Goal: Task Accomplishment & Management: Use online tool/utility

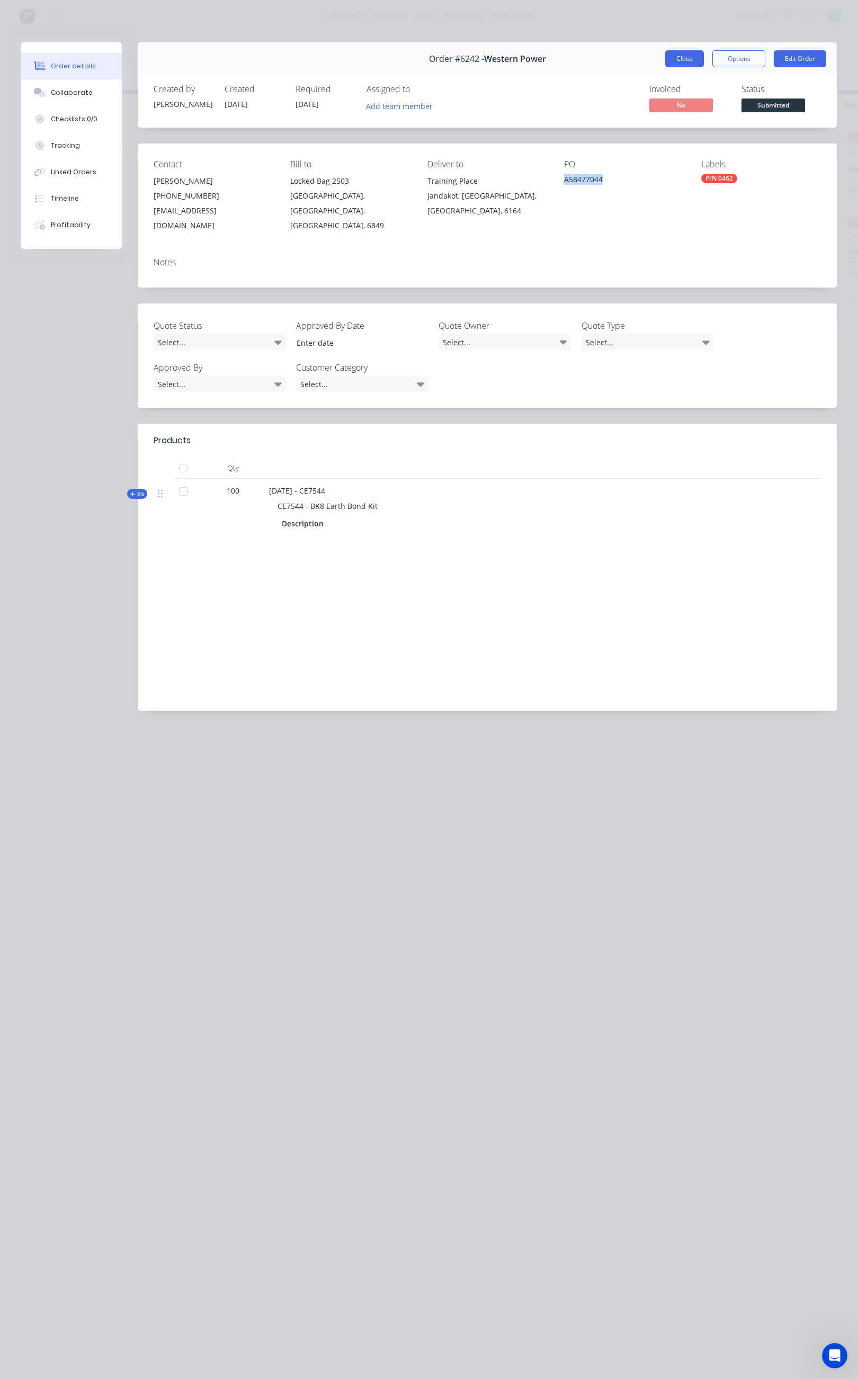
click at [678, 56] on button "Close" at bounding box center [684, 58] width 39 height 17
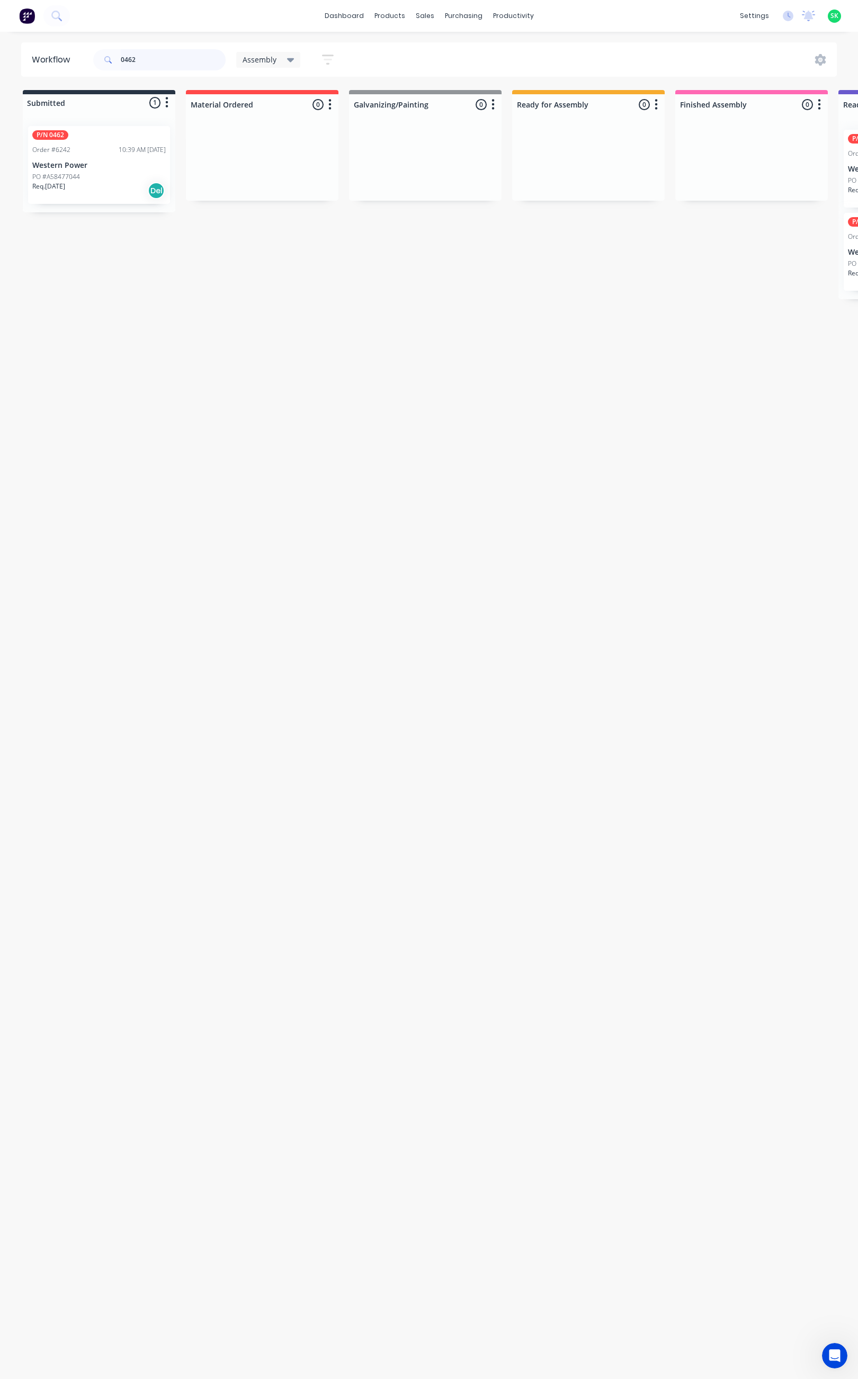
drag, startPoint x: 135, startPoint y: 56, endPoint x: 91, endPoint y: 57, distance: 44.0
click at [92, 56] on div "0462 Assembly Save new view None edit Assembly (Default) edit Fabrication - All…" at bounding box center [218, 60] width 254 height 32
type input "0455"
click at [105, 258] on p "Western Power" at bounding box center [98, 257] width 133 height 9
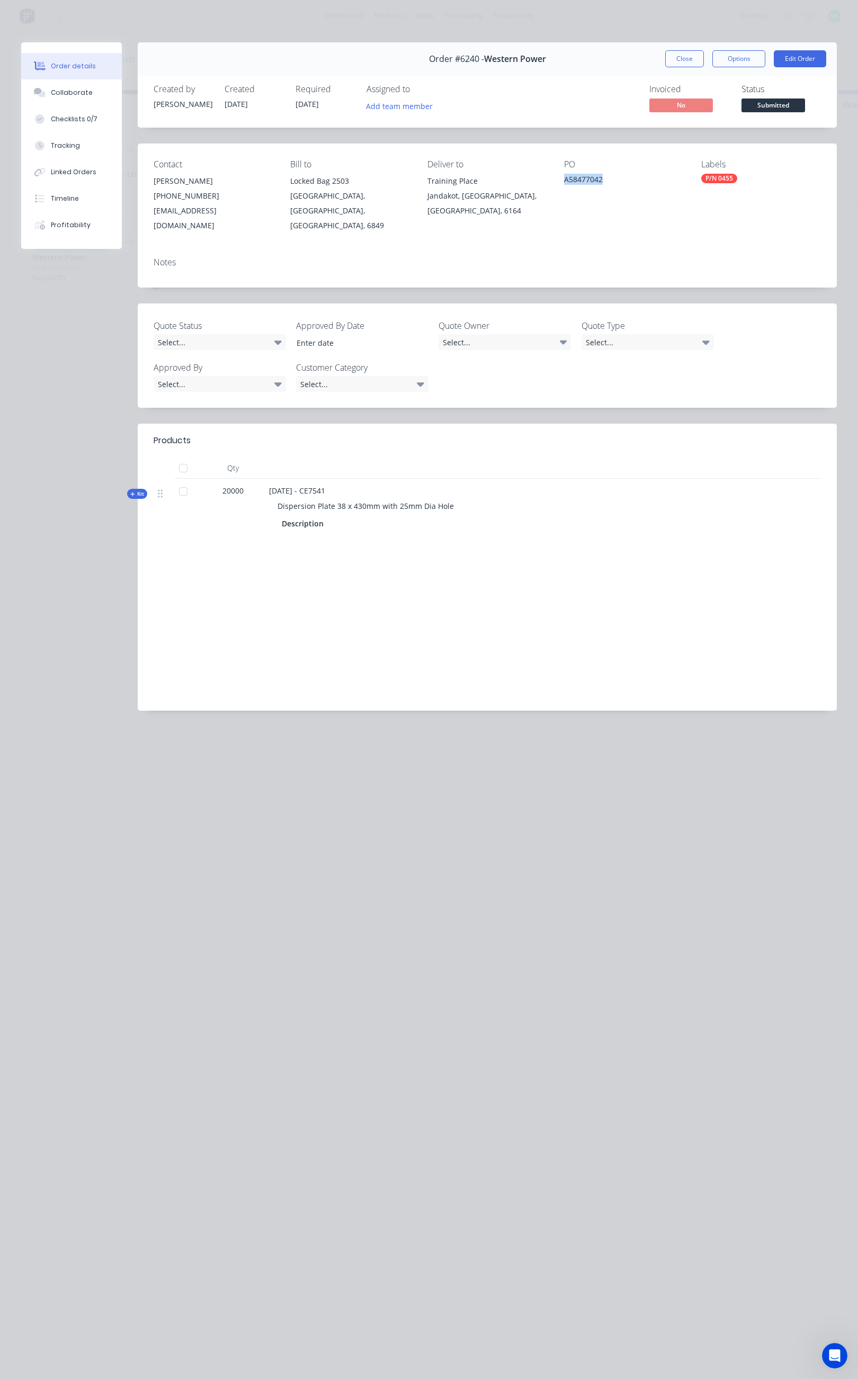
drag, startPoint x: 611, startPoint y: 178, endPoint x: 563, endPoint y: 188, distance: 49.6
click at [564, 188] on div "A58477042" at bounding box center [624, 181] width 120 height 15
copy div "A58477042"
drag, startPoint x: 687, startPoint y: 64, endPoint x: 680, endPoint y: 60, distance: 7.6
click at [685, 64] on button "Close" at bounding box center [684, 58] width 39 height 17
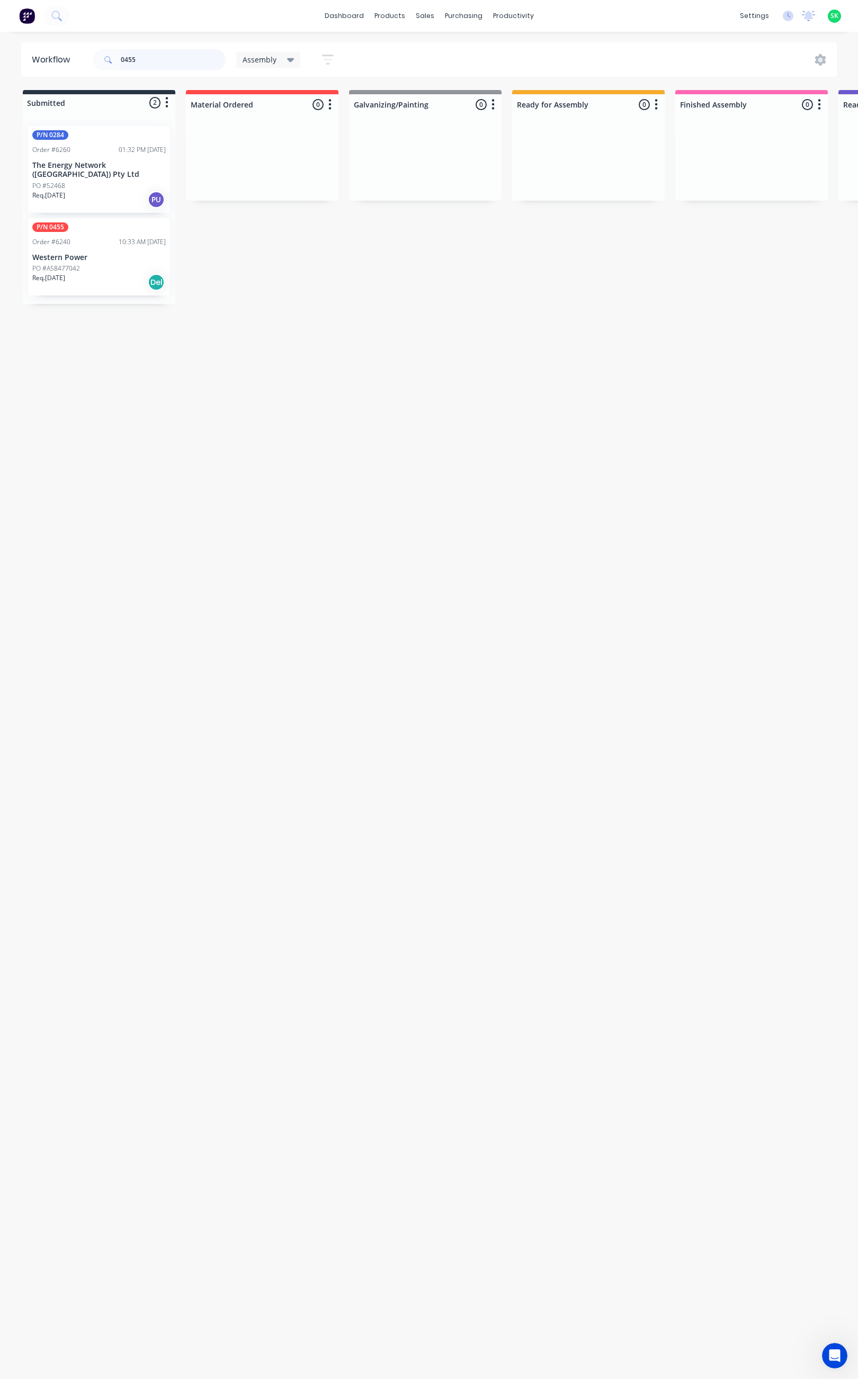
drag, startPoint x: 149, startPoint y: 61, endPoint x: 116, endPoint y: 62, distance: 32.8
click at [116, 62] on div "0455" at bounding box center [159, 59] width 132 height 21
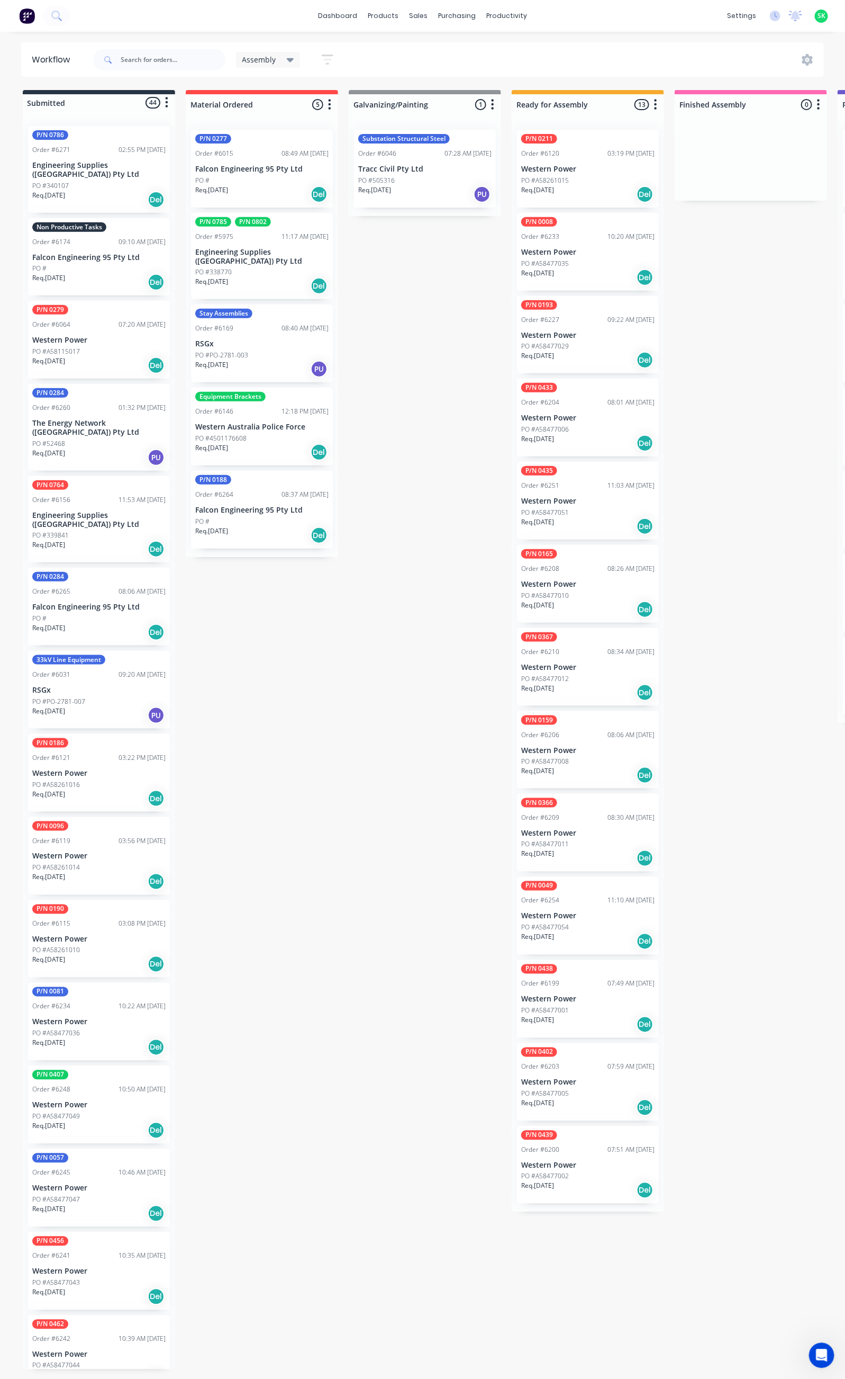
click at [124, 253] on div "Non Productive Tasks Order #6174 09:10 AM [DATE] Falcon Engineering 95 Pty Ltd …" at bounding box center [99, 257] width 142 height 78
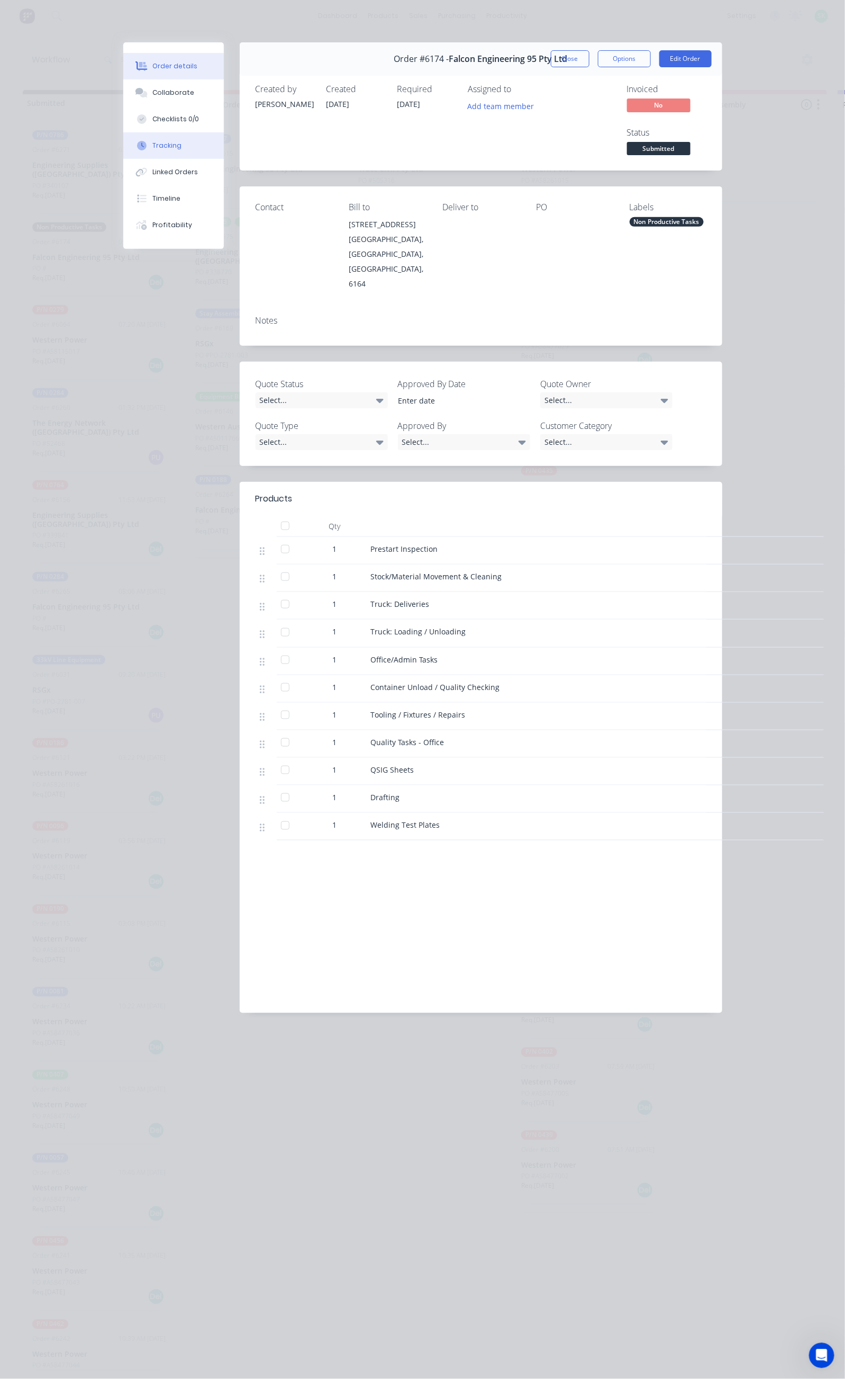
click at [152, 148] on div "Tracking" at bounding box center [166, 146] width 29 height 10
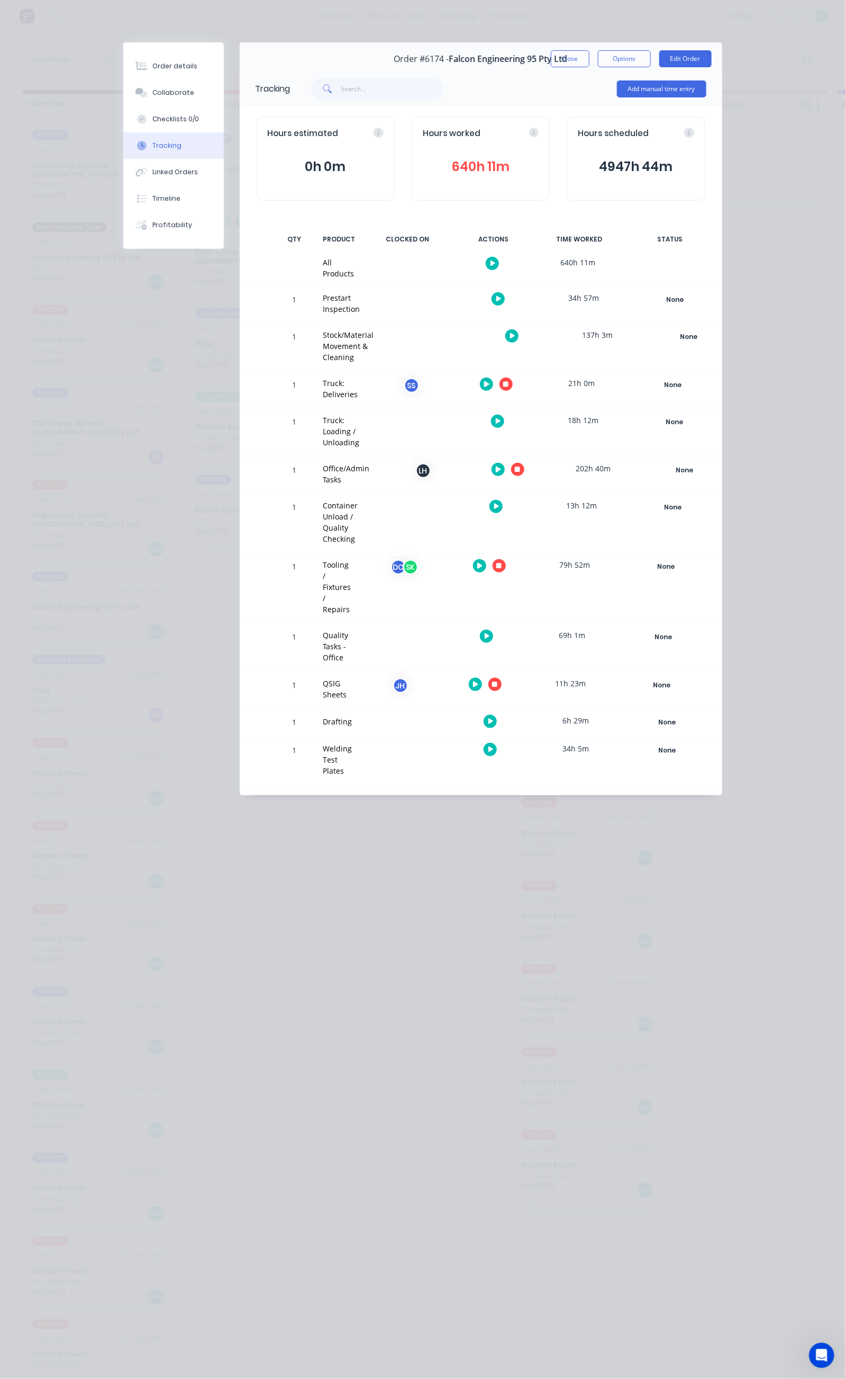
click at [502, 563] on icon "button" at bounding box center [499, 565] width 5 height 5
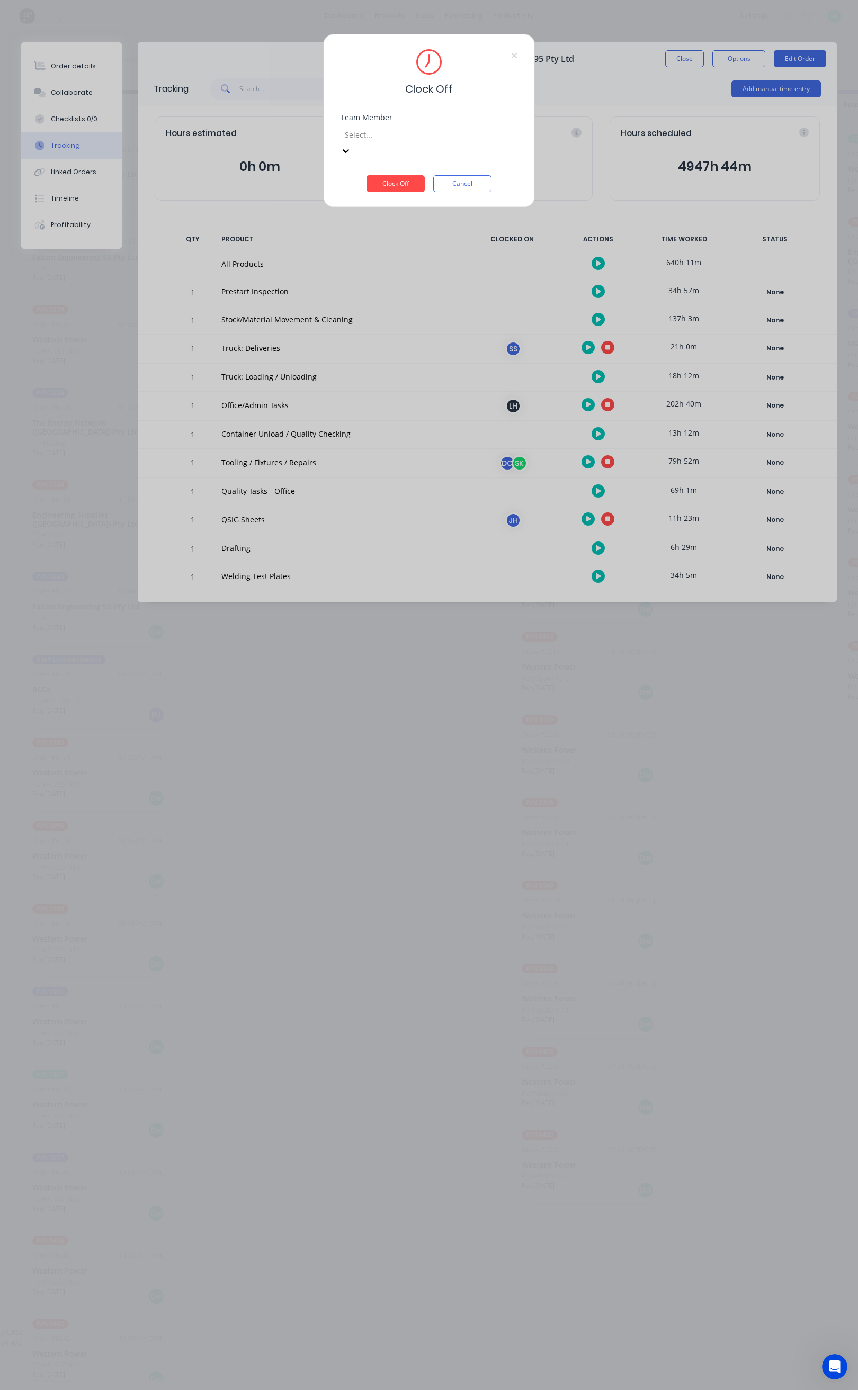
click at [464, 131] on div at bounding box center [420, 134] width 152 height 13
click at [394, 1338] on div "[PERSON_NAME]" at bounding box center [422, 1343] width 845 height 11
click at [395, 175] on button "Clock Off" at bounding box center [395, 183] width 58 height 17
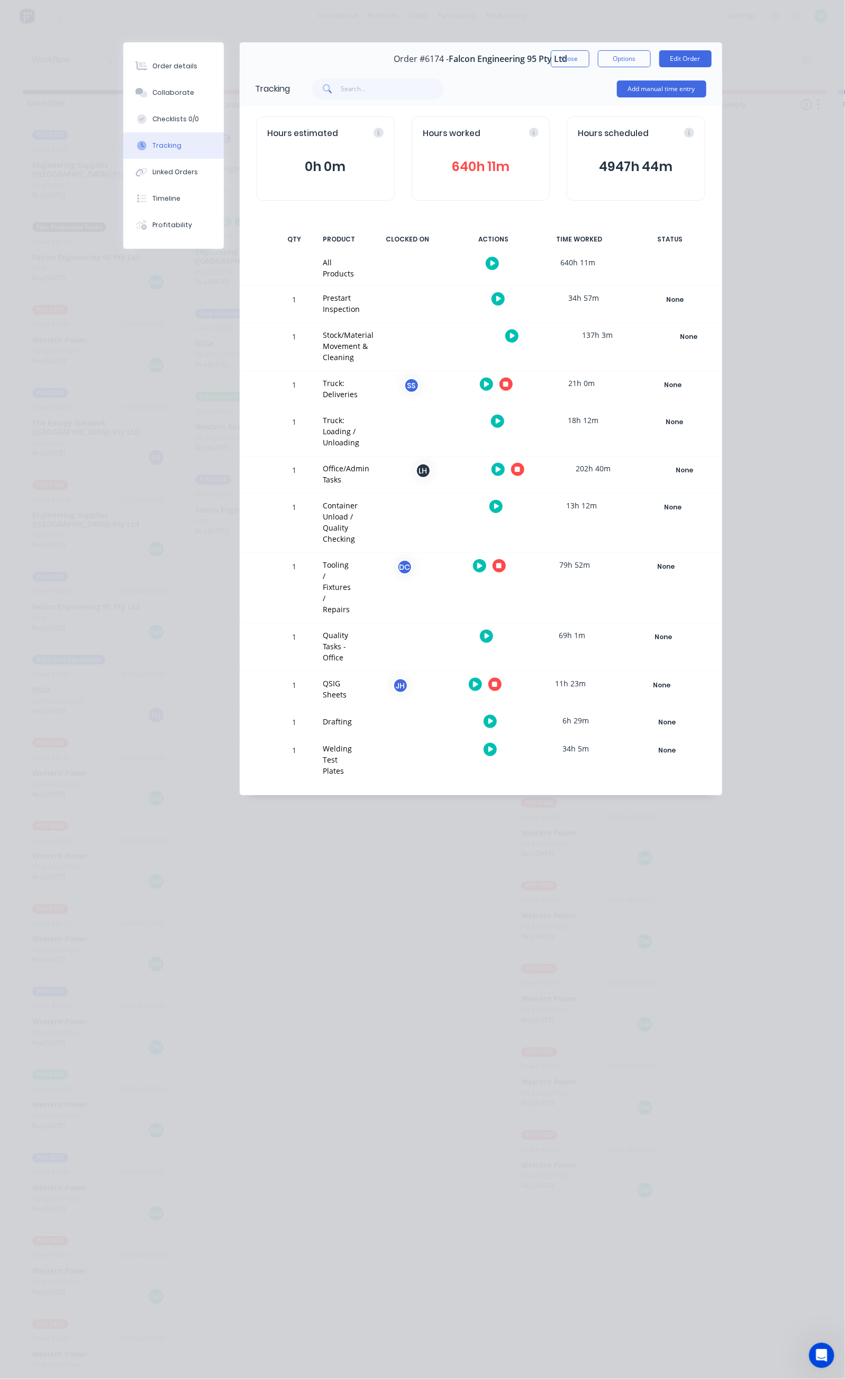
click at [501, 466] on icon "button" at bounding box center [498, 469] width 5 height 7
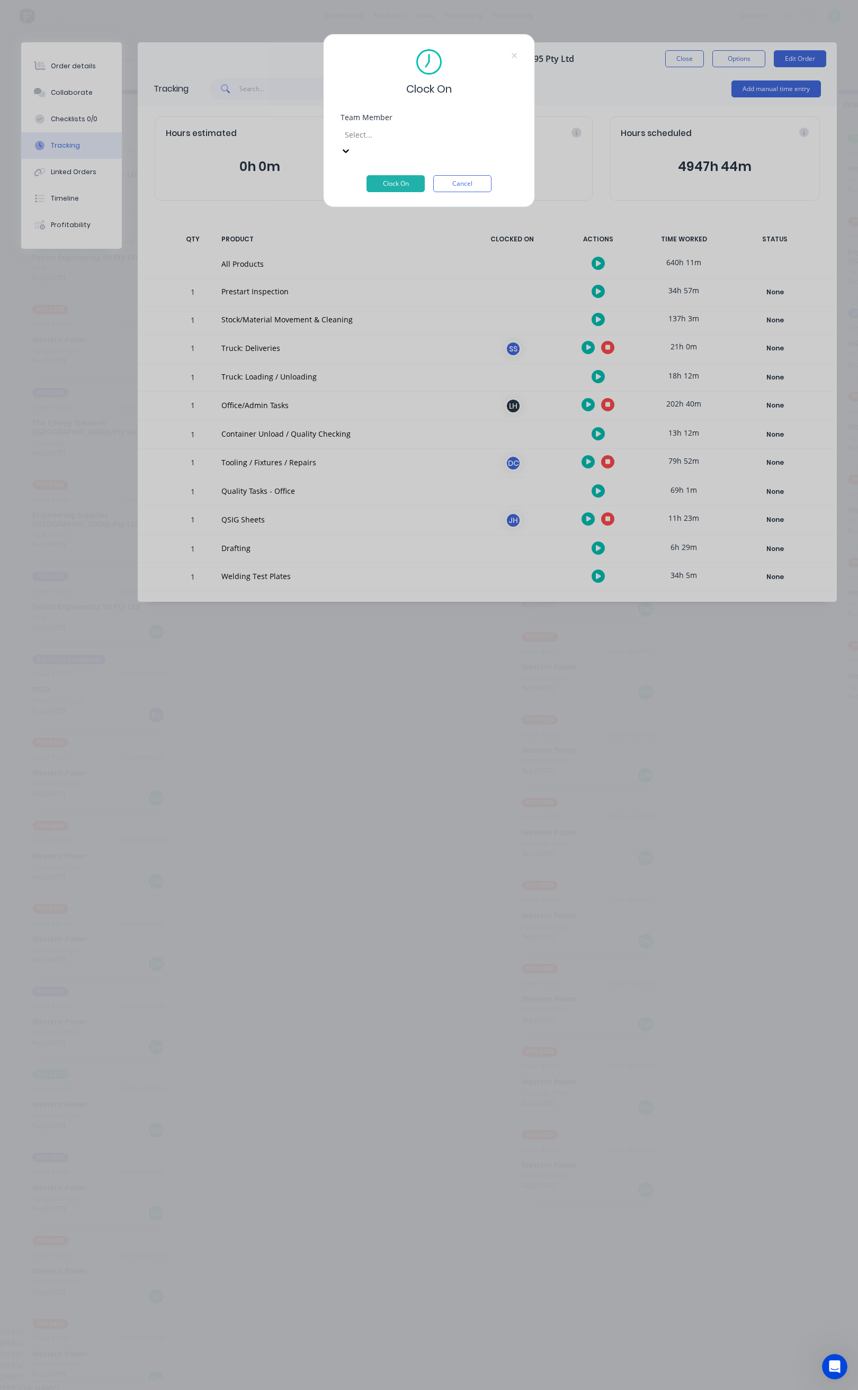
click at [426, 135] on div at bounding box center [420, 134] width 152 height 13
type input "st"
click at [403, 1327] on div "[PERSON_NAME]" at bounding box center [422, 1332] width 845 height 11
click at [395, 175] on button "Clock On" at bounding box center [395, 183] width 58 height 17
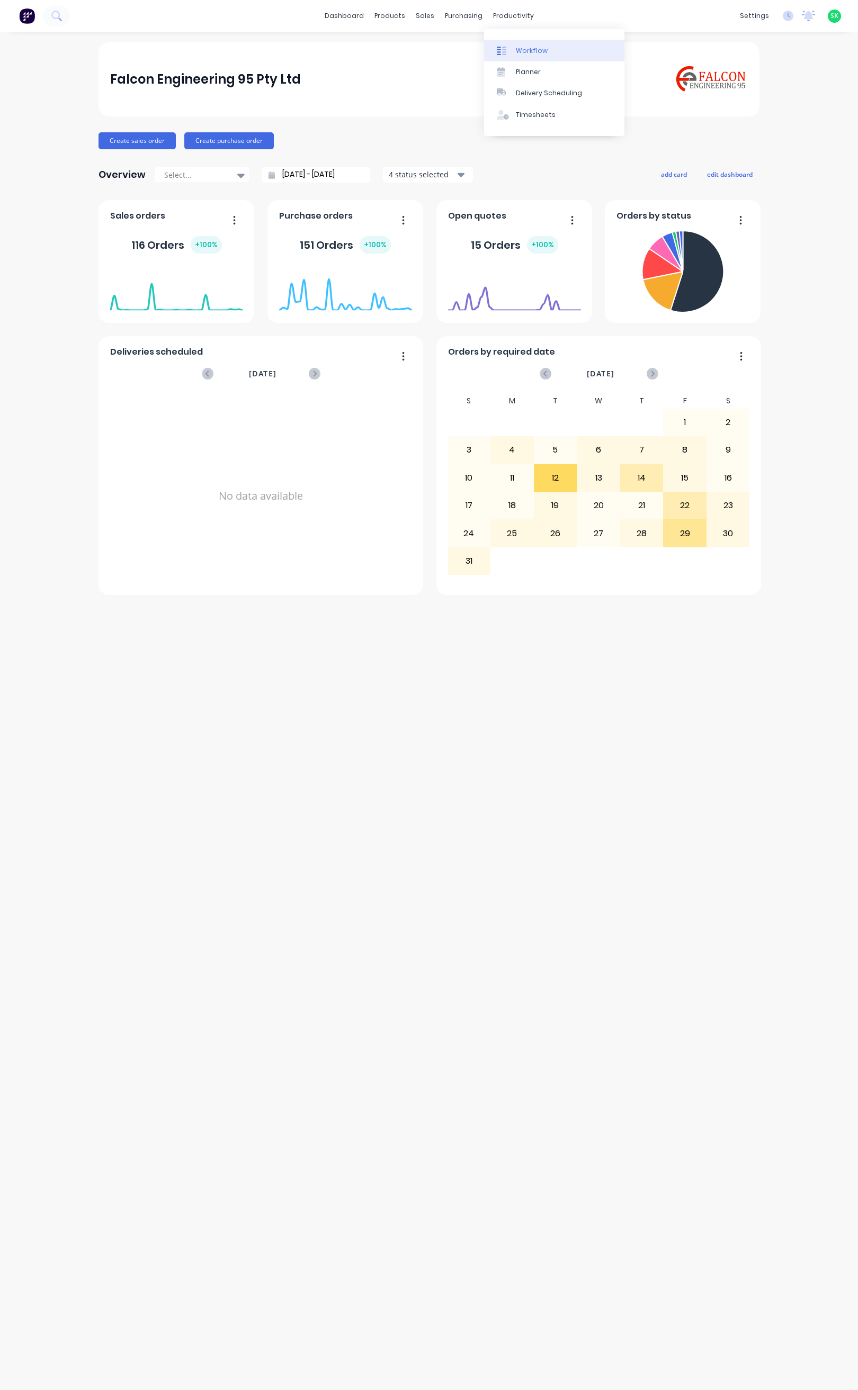
click at [526, 51] on div "Workflow" at bounding box center [532, 51] width 32 height 10
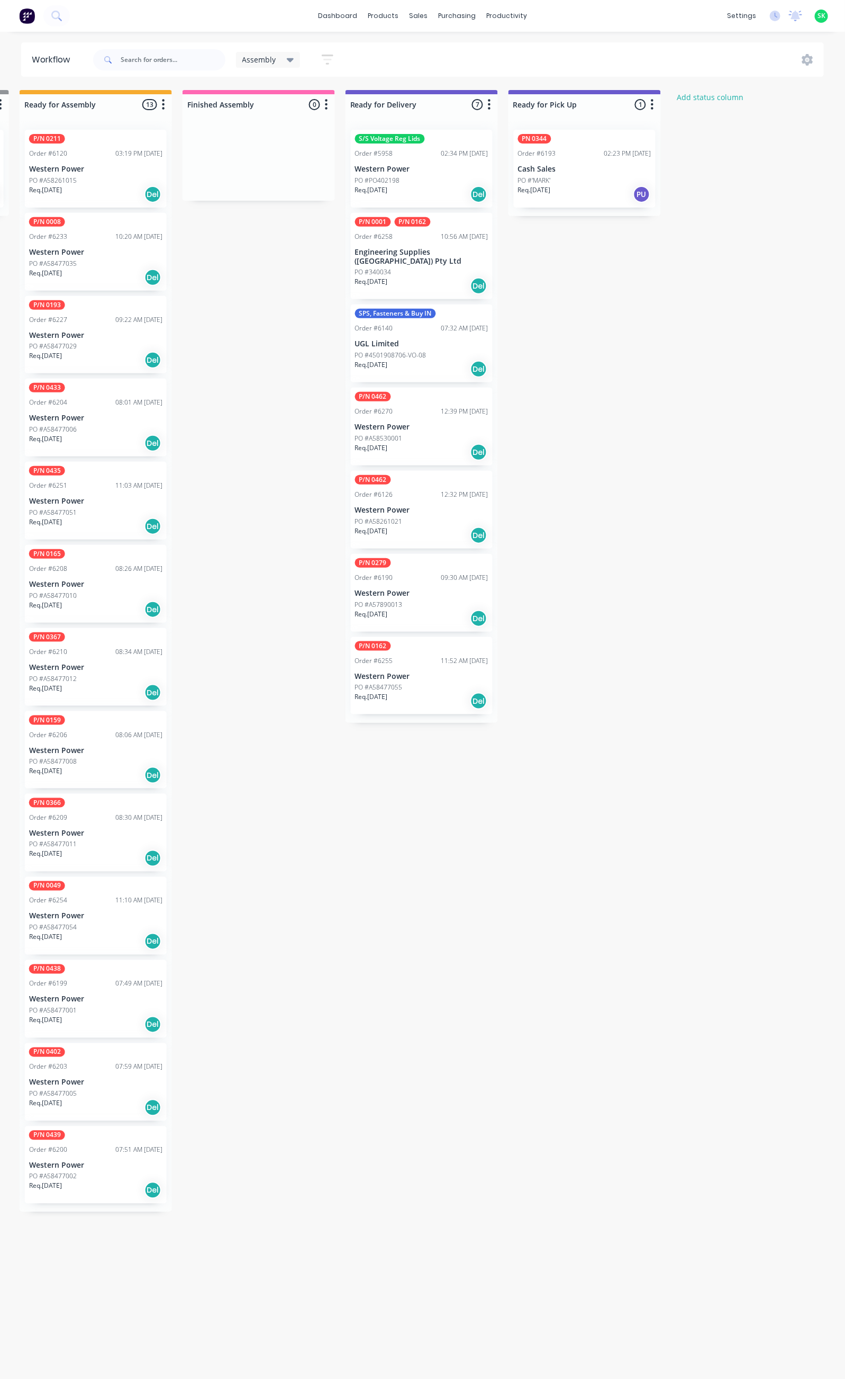
scroll to position [0, 494]
click at [409, 443] on div "Req. 04/09/25 Del" at bounding box center [420, 452] width 133 height 18
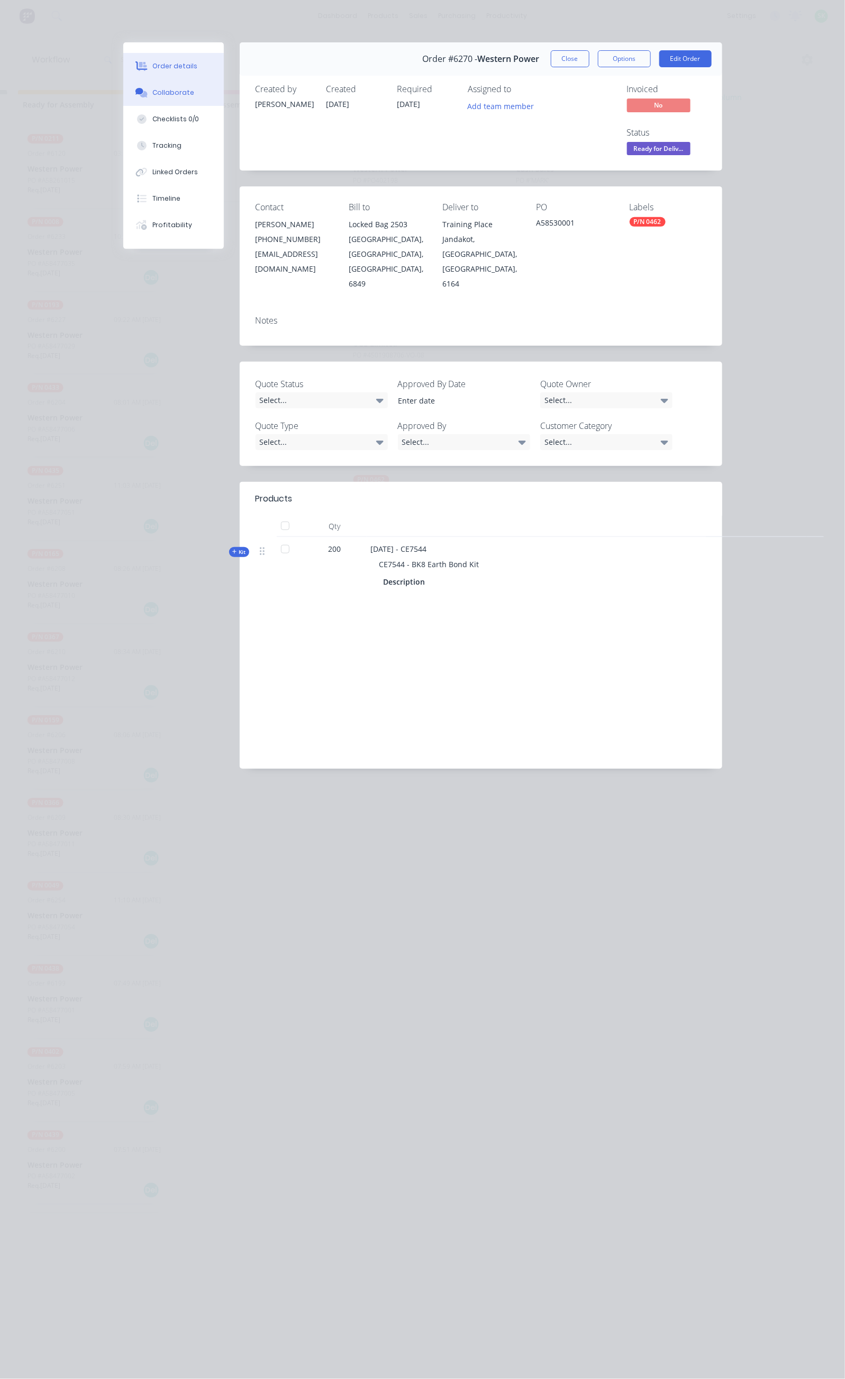
click at [152, 93] on div "Collaborate" at bounding box center [173, 93] width 42 height 10
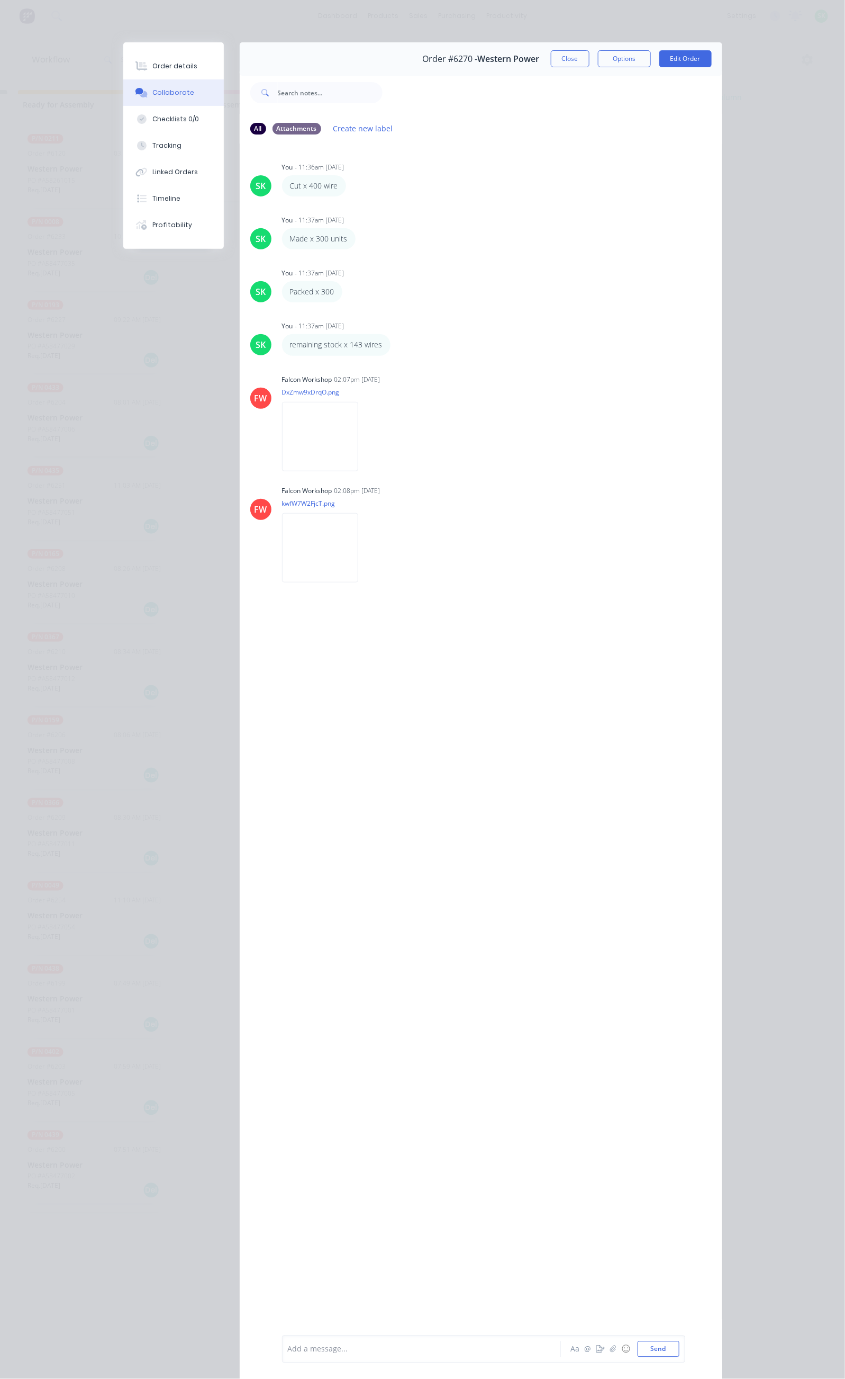
click at [288, 1341] on div "Add a message..." at bounding box center [424, 1349] width 273 height 16
drag, startPoint x: 766, startPoint y: 1344, endPoint x: 753, endPoint y: 1335, distance: 15.9
click at [680, 1344] on button "Send" at bounding box center [659, 1349] width 42 height 16
click at [655, 70] on div "Order #6270 - Western Power Close Options Edit Order All Attachments Create new…" at bounding box center [422, 717] width 599 height 1351
click at [590, 57] on button "Close" at bounding box center [570, 58] width 39 height 17
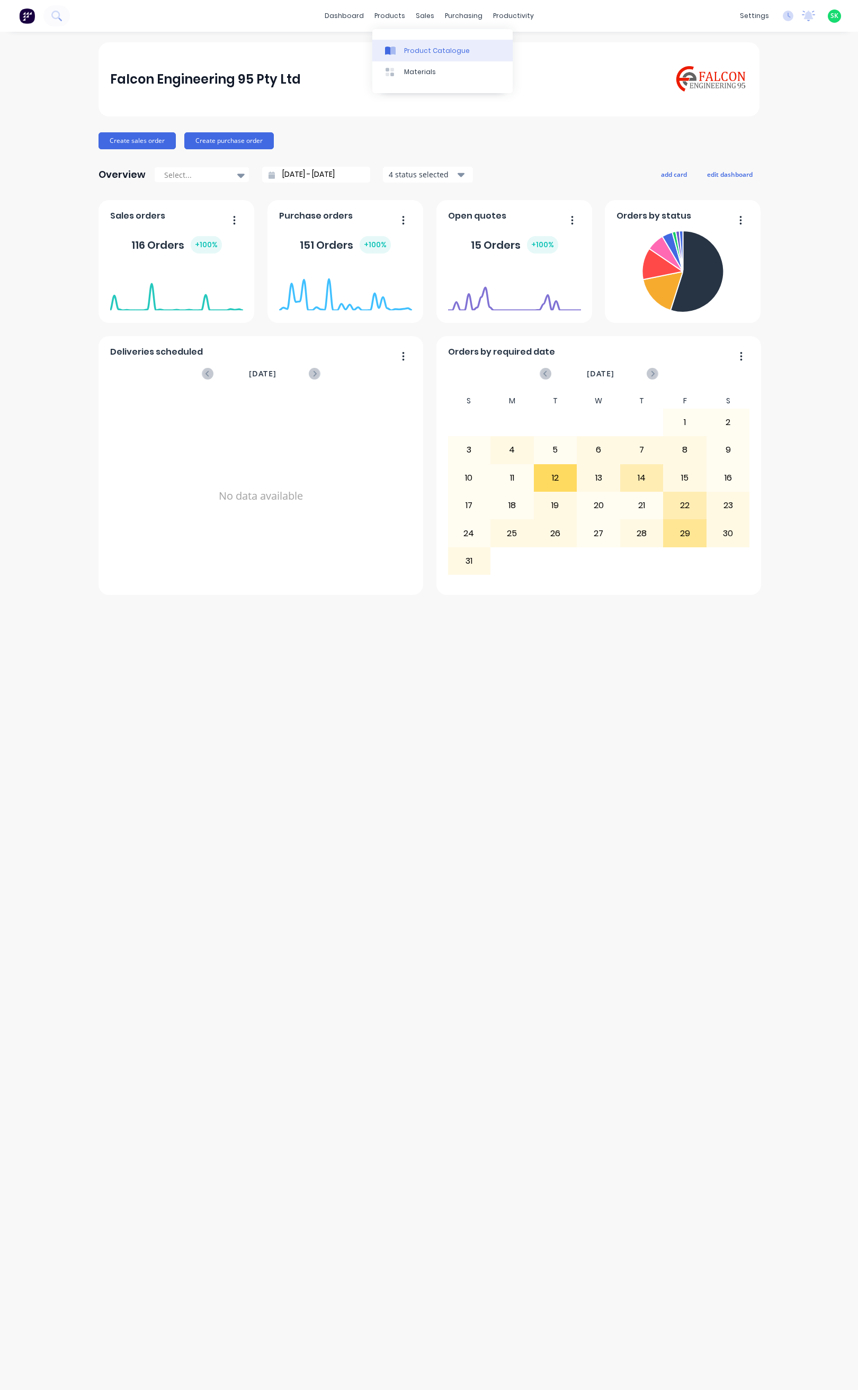
click at [399, 43] on link "Product Catalogue" at bounding box center [442, 50] width 140 height 21
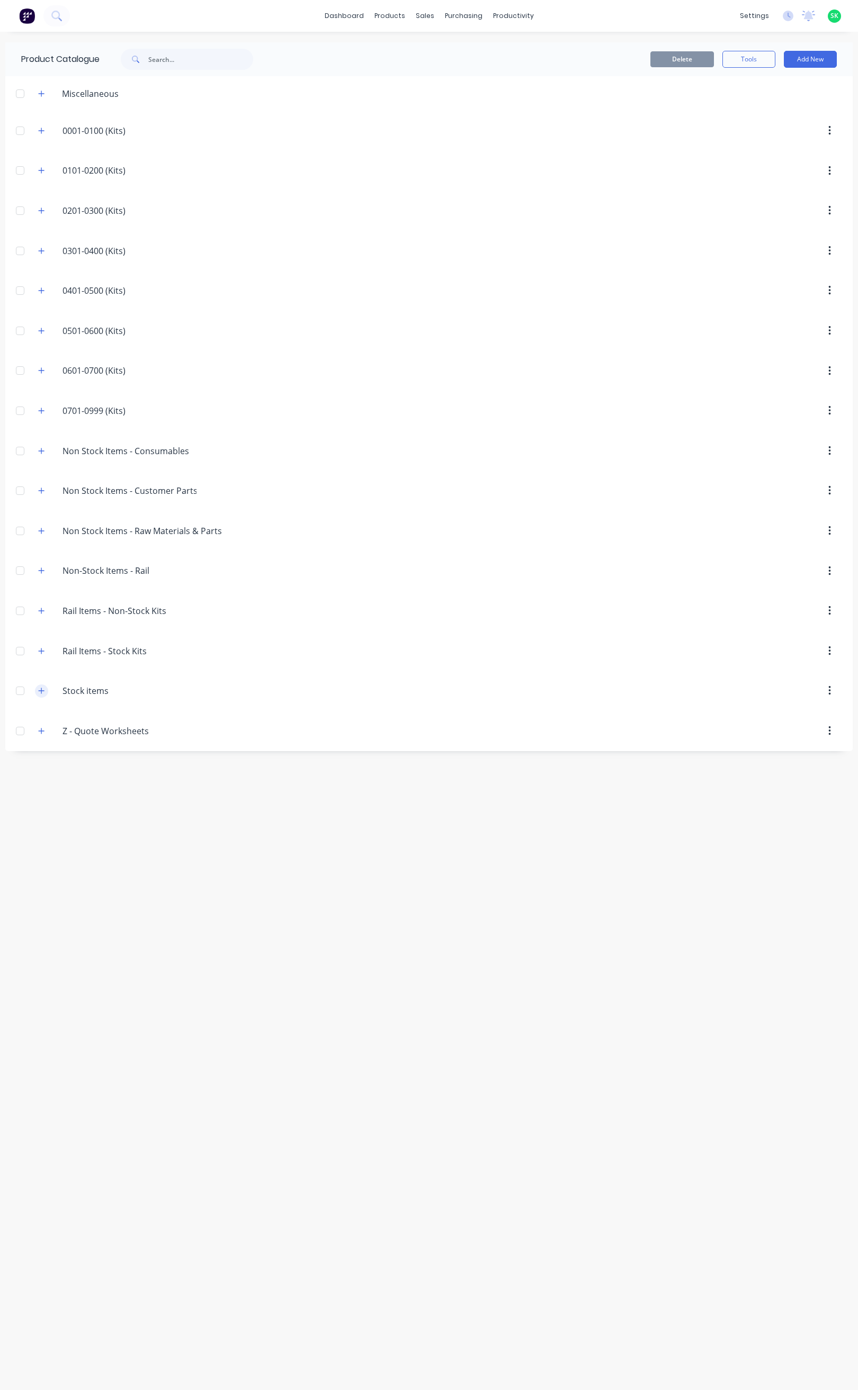
click at [38, 695] on icon "button" at bounding box center [41, 690] width 6 height 7
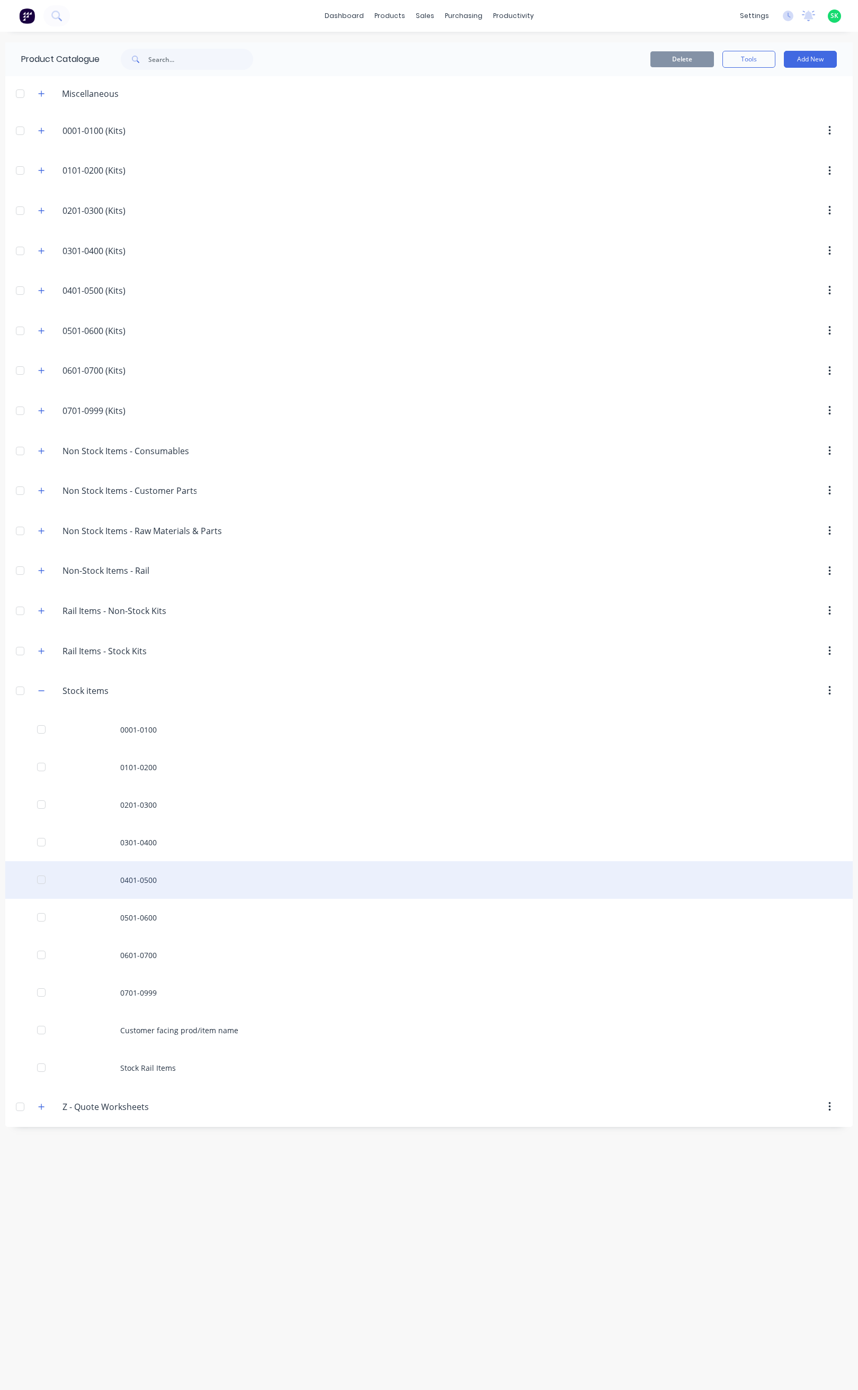
click at [170, 886] on div "0401-0500" at bounding box center [428, 880] width 847 height 38
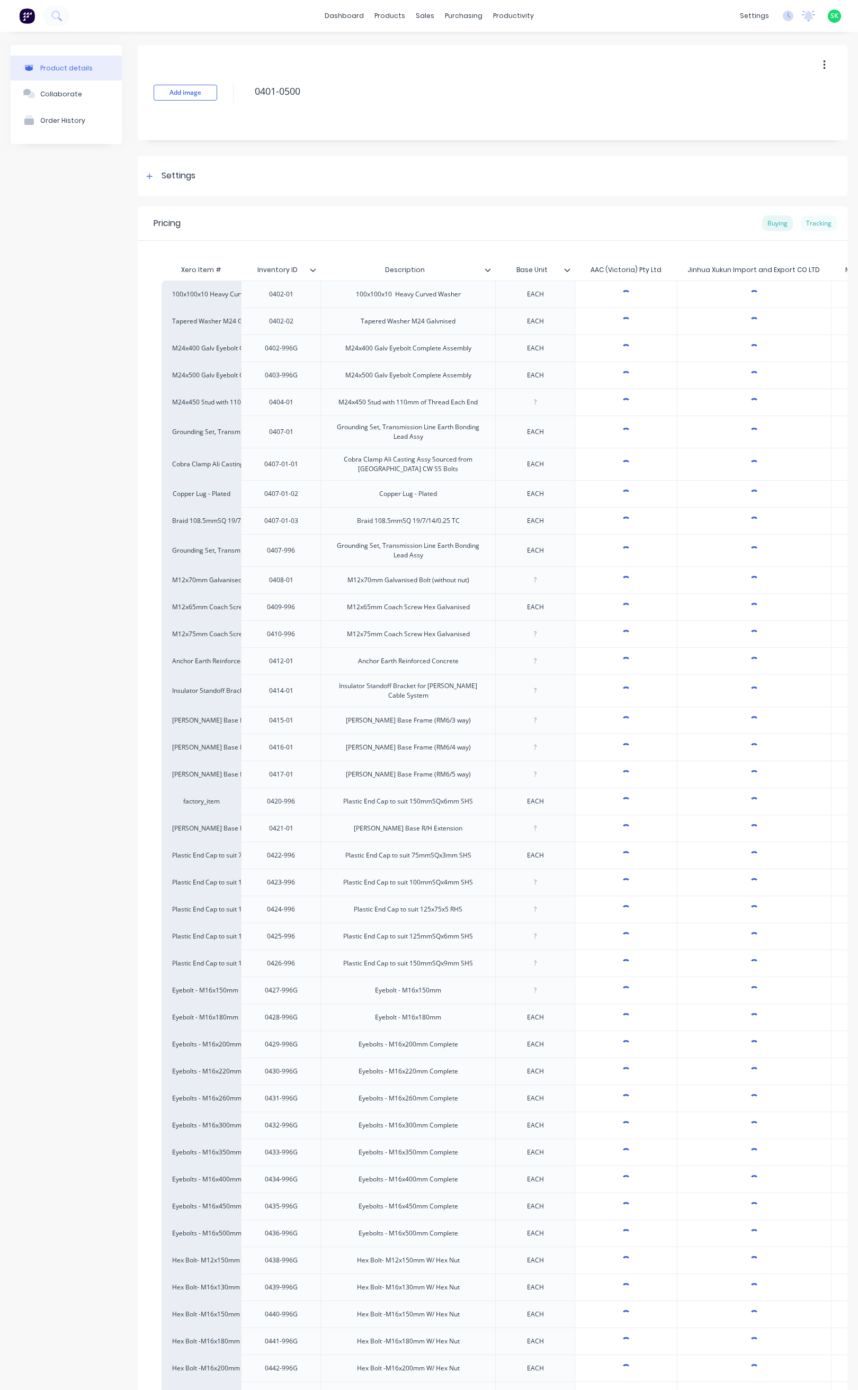
click at [815, 221] on div "Tracking" at bounding box center [818, 223] width 36 height 16
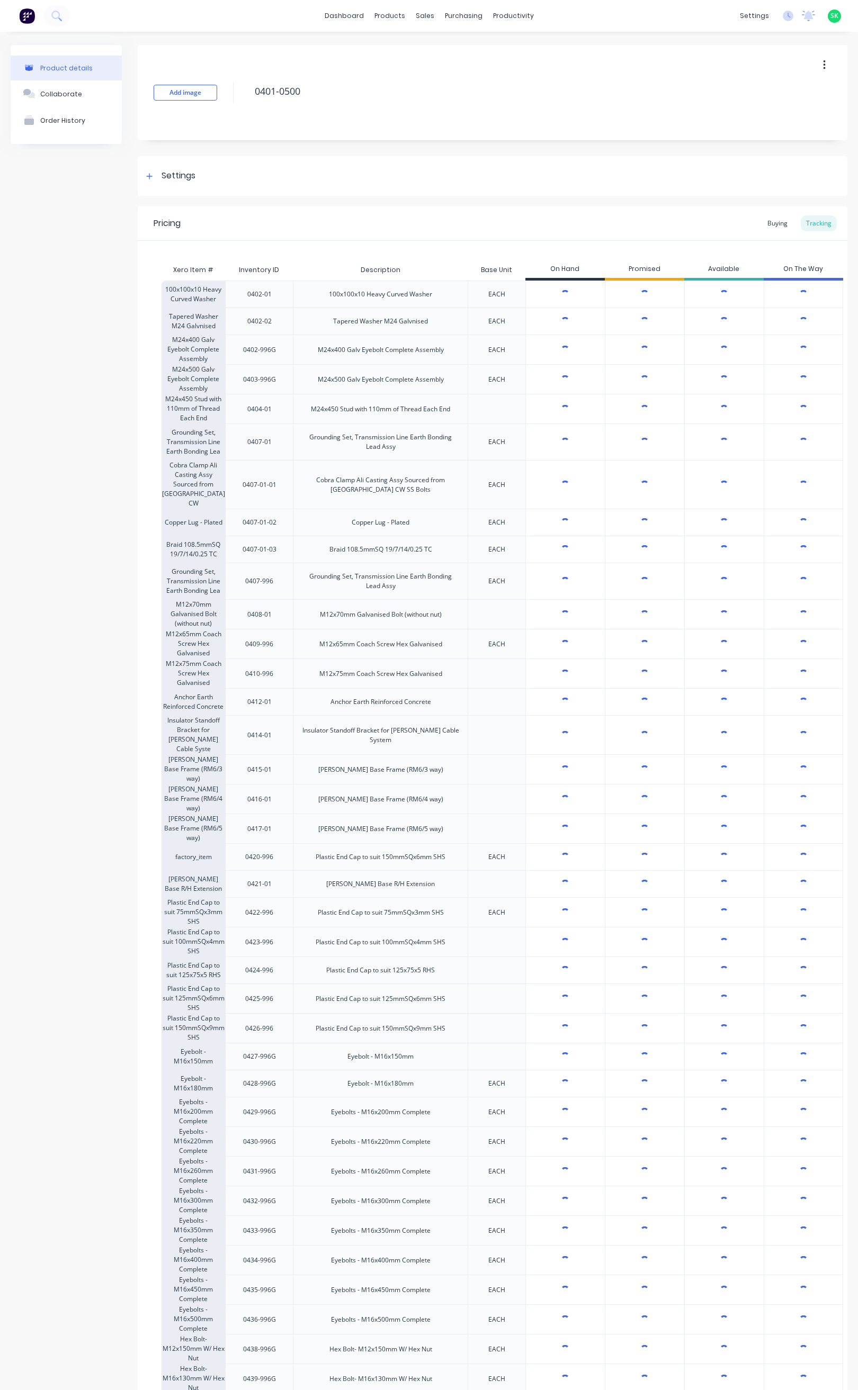
type textarea "x"
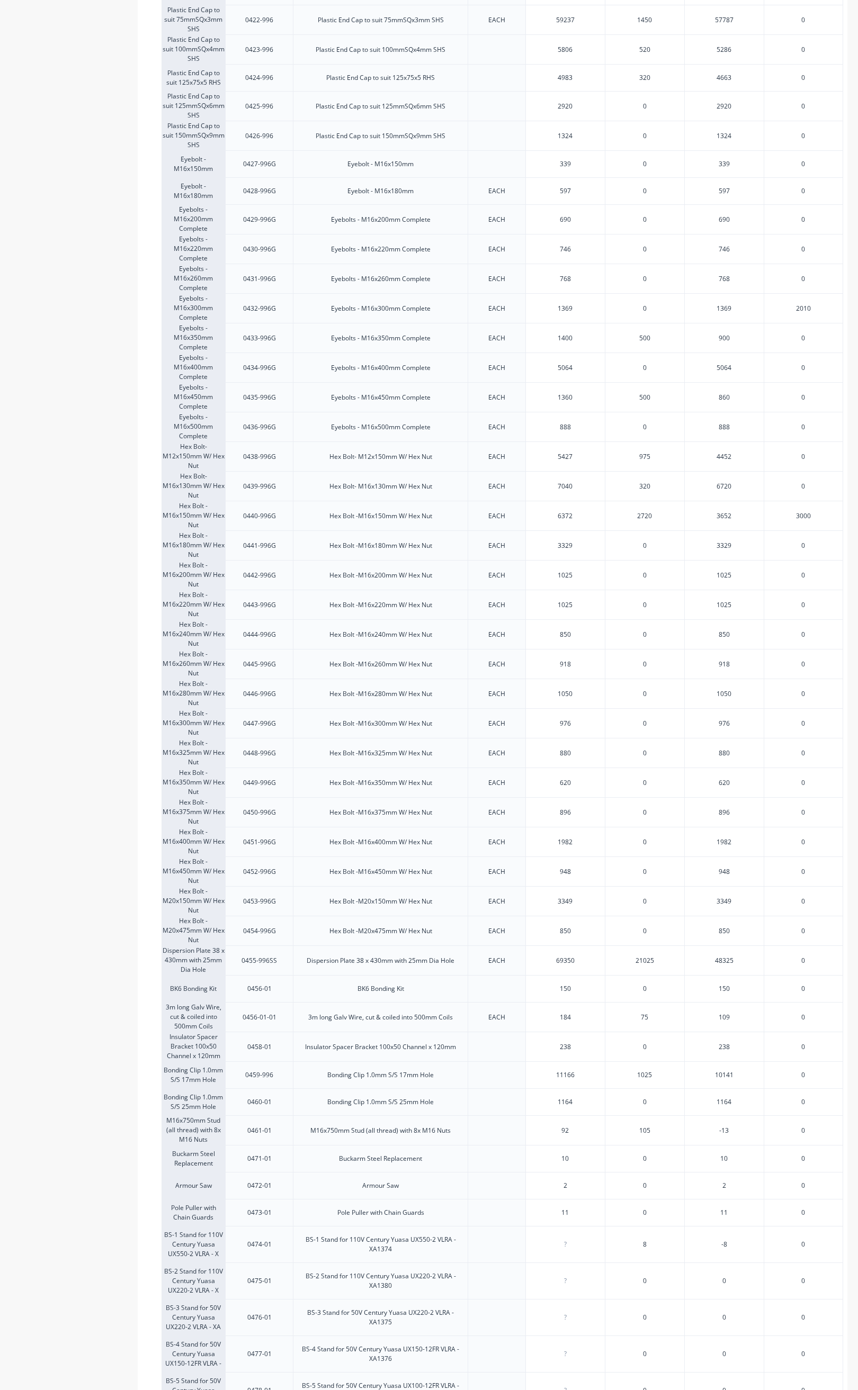
scroll to position [953, 0]
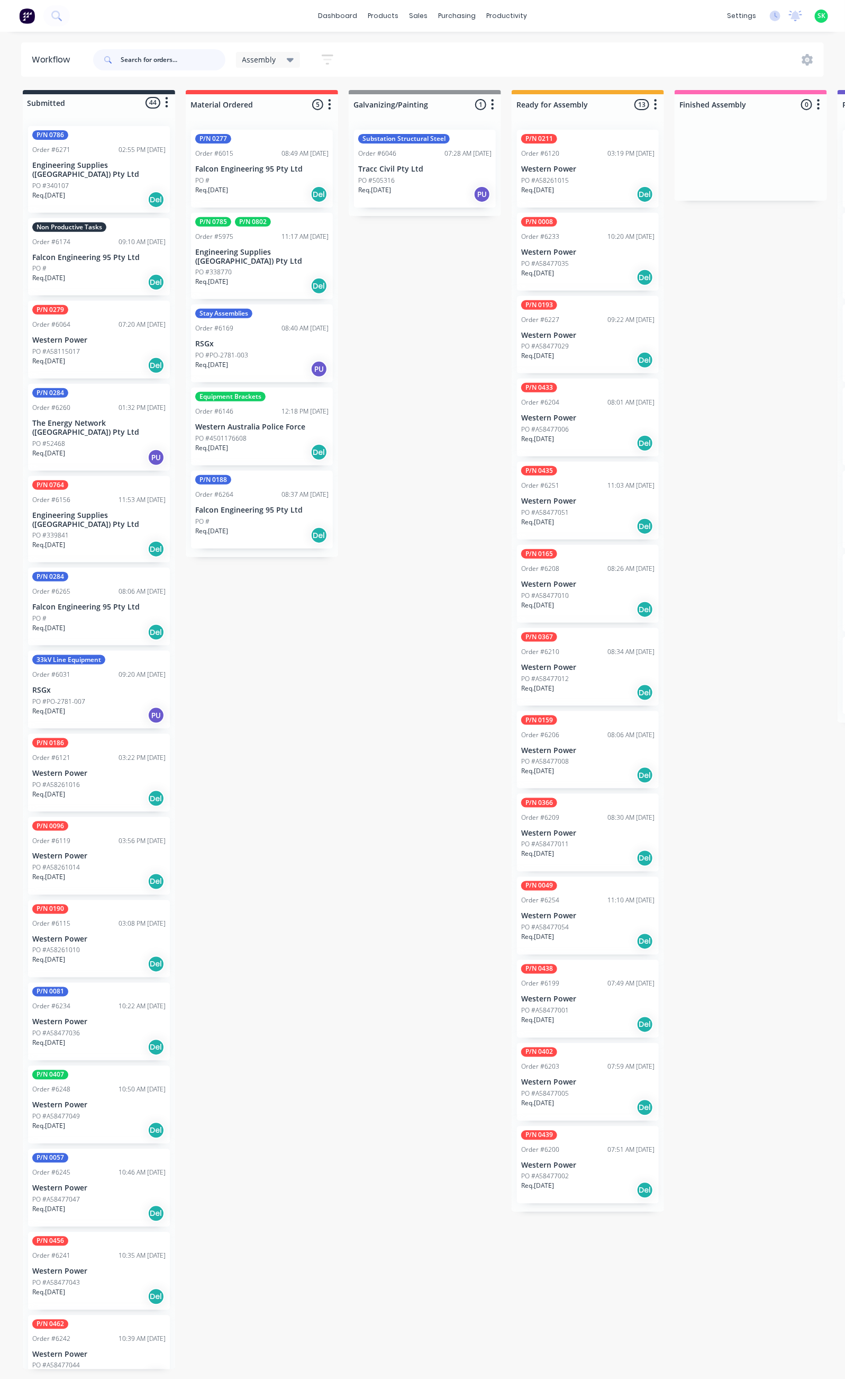
click at [130, 62] on input "text" at bounding box center [173, 59] width 105 height 21
type input "0162"
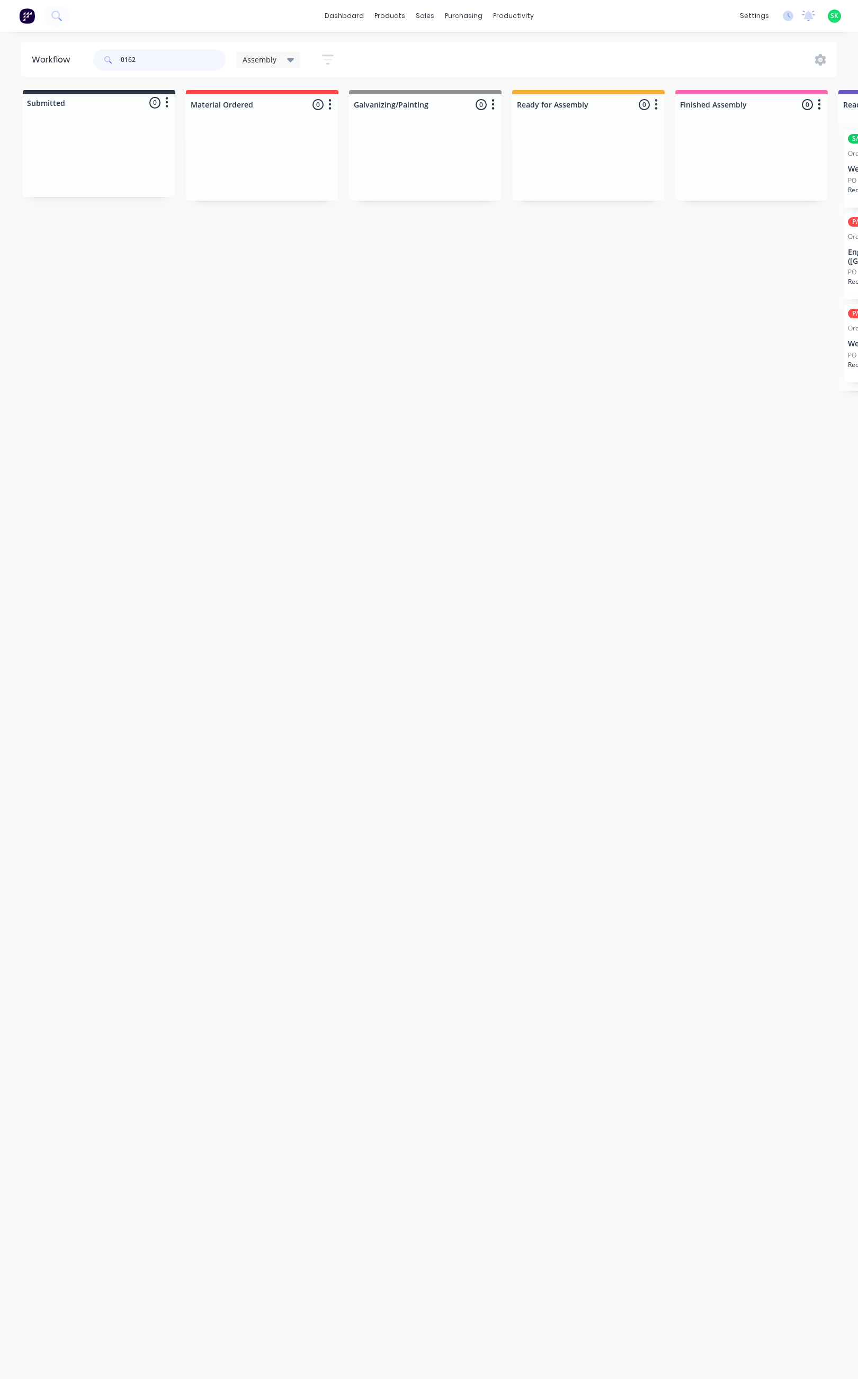
drag, startPoint x: 140, startPoint y: 60, endPoint x: 105, endPoint y: 54, distance: 35.5
click at [105, 54] on div "0162" at bounding box center [159, 59] width 132 height 21
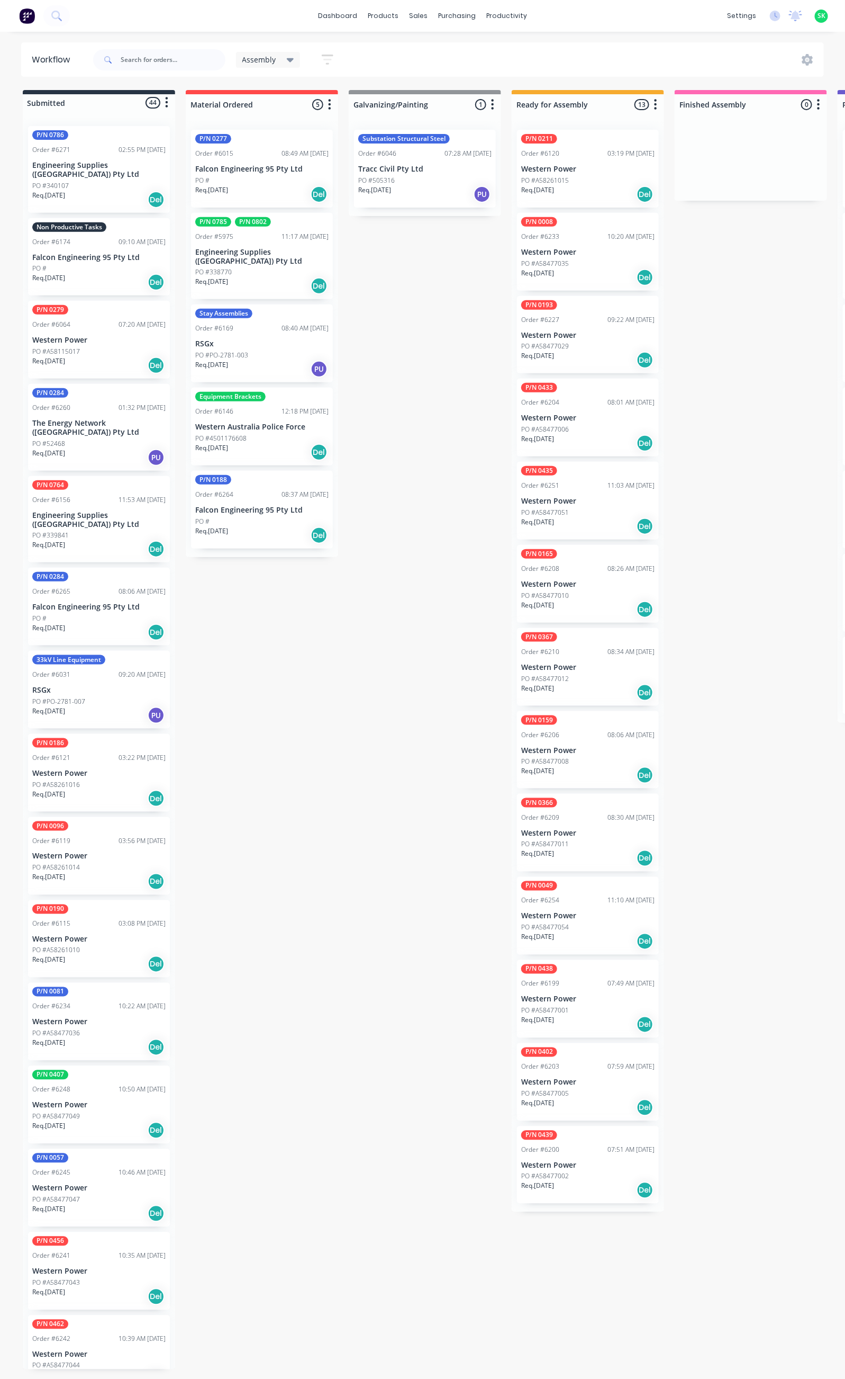
drag, startPoint x: 600, startPoint y: 1355, endPoint x: 594, endPoint y: 1355, distance: 6.4
